Goal: Find specific page/section: Find specific page/section

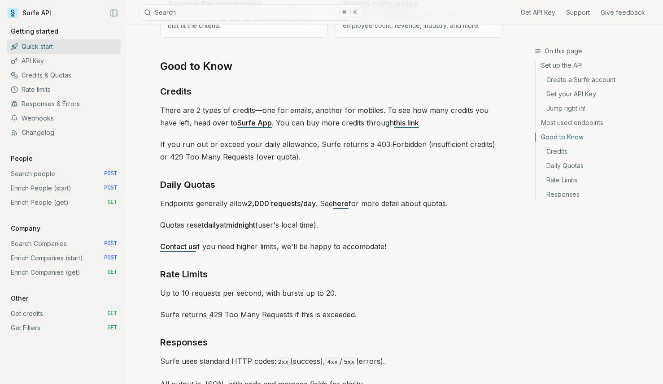
scroll to position [1310, 0]
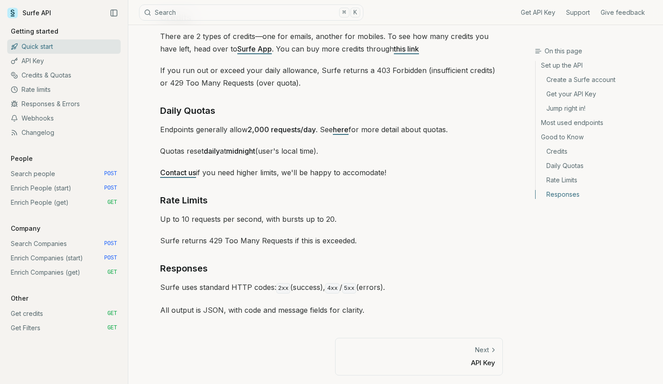
click at [46, 61] on link "API Key" at bounding box center [64, 61] width 114 height 14
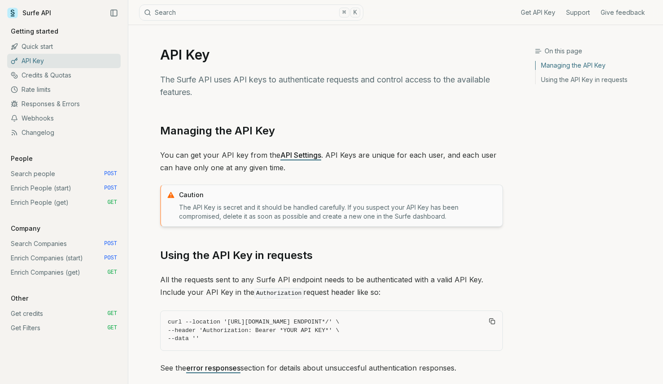
click at [83, 175] on link "Search people POST" at bounding box center [64, 174] width 114 height 14
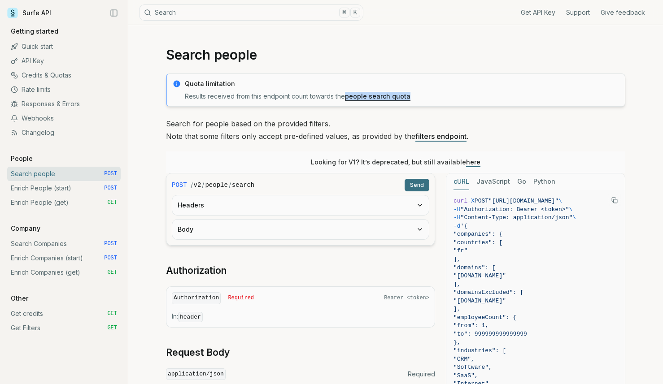
scroll to position [2, 0]
